Goal: Find specific page/section: Find specific page/section

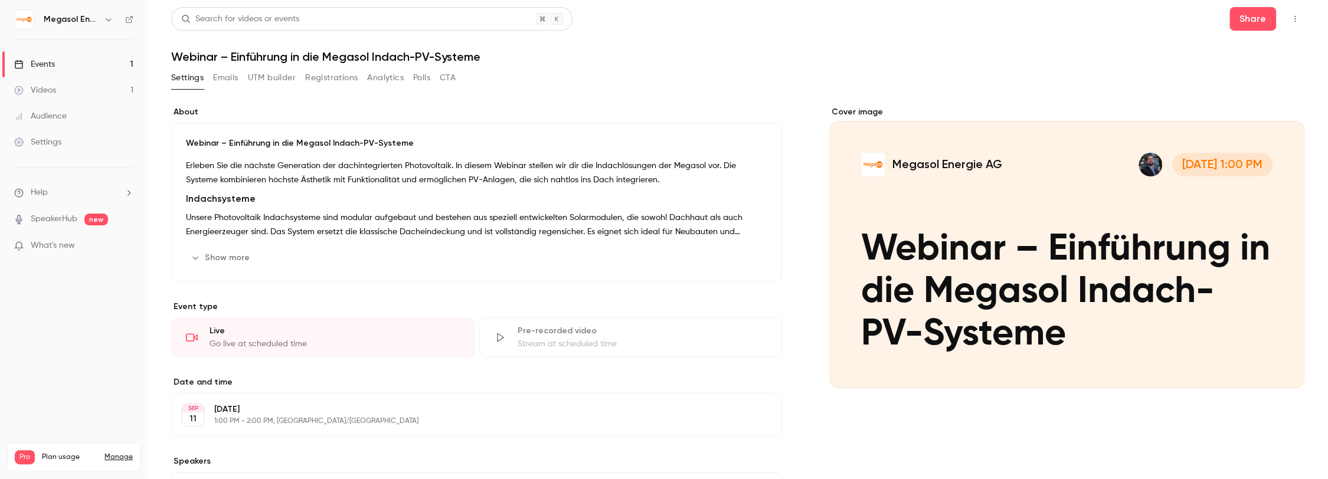
click at [72, 61] on link "Events 1" at bounding box center [74, 64] width 148 height 26
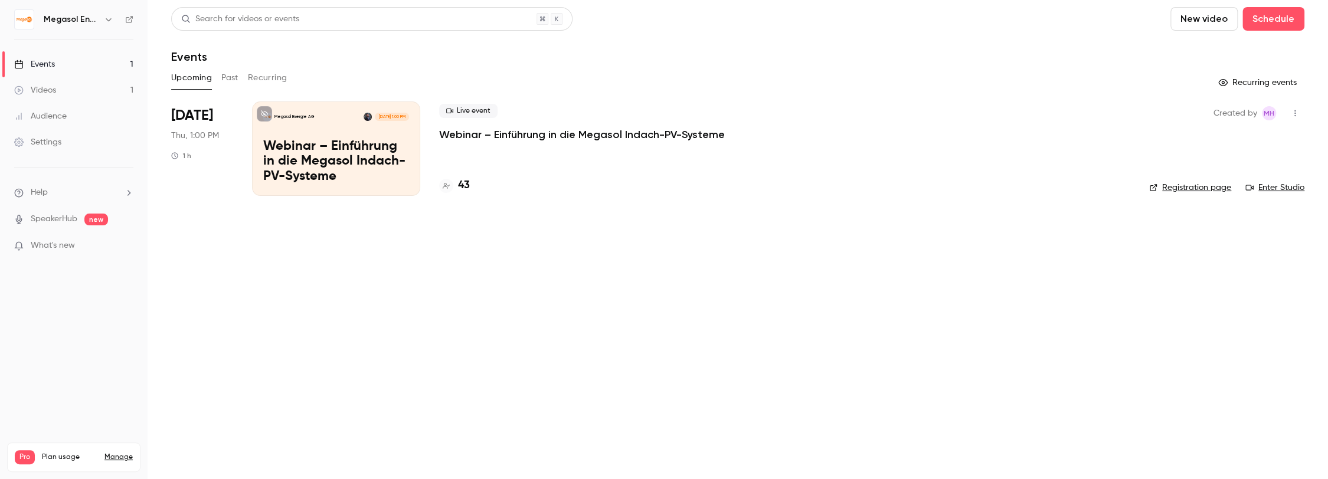
click at [352, 156] on p "Webinar – Einführung in die Megasol Indach-PV-Systeme" at bounding box center [336, 161] width 146 height 45
